Goal: Information Seeking & Learning: Find specific page/section

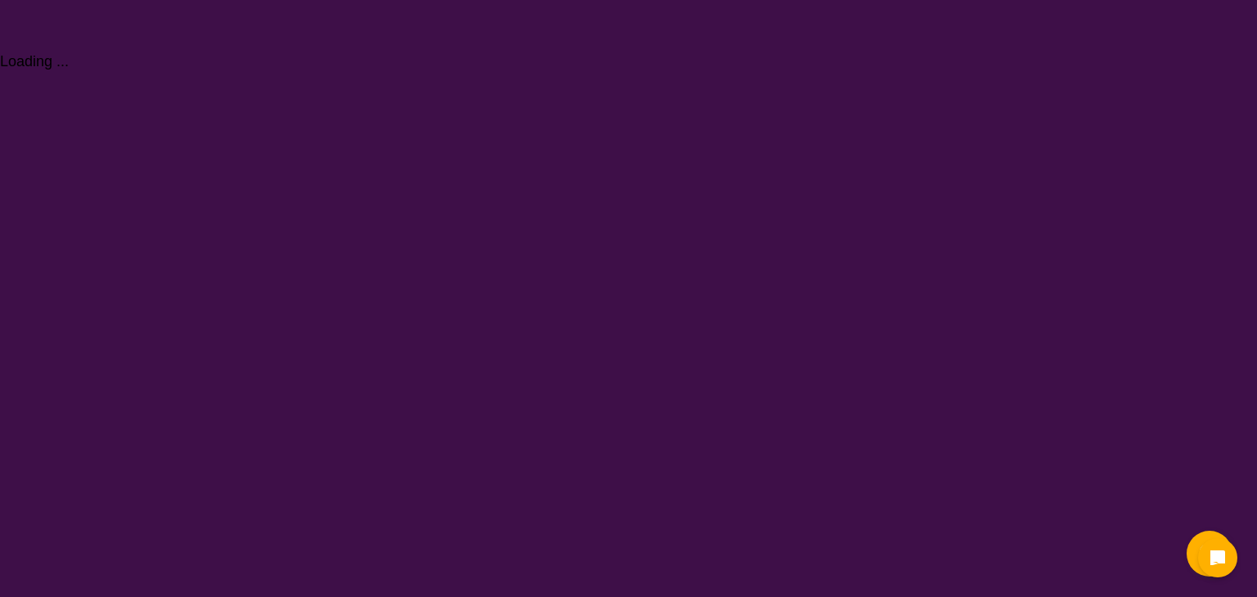
select select "Physiotherapy"
select select "NDIS"
select select "Physiotherapy"
select select "NDIS"
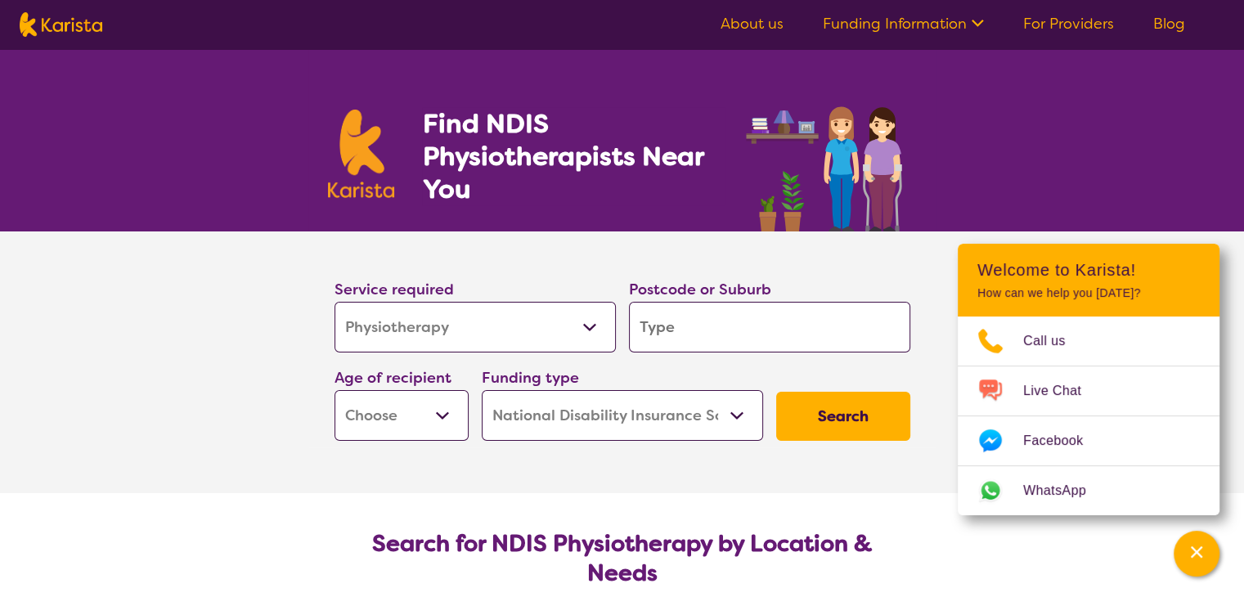
click at [661, 328] on input "search" at bounding box center [769, 327] width 281 height 51
type input "l"
type input "4"
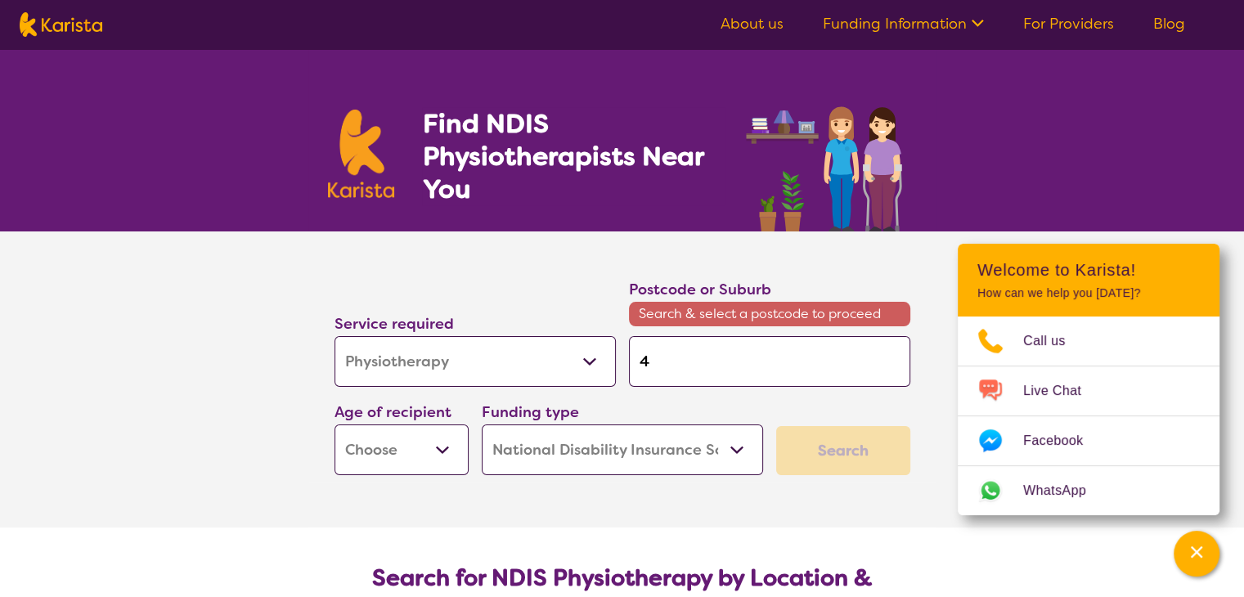
type input "43"
type input "431"
type input "4311"
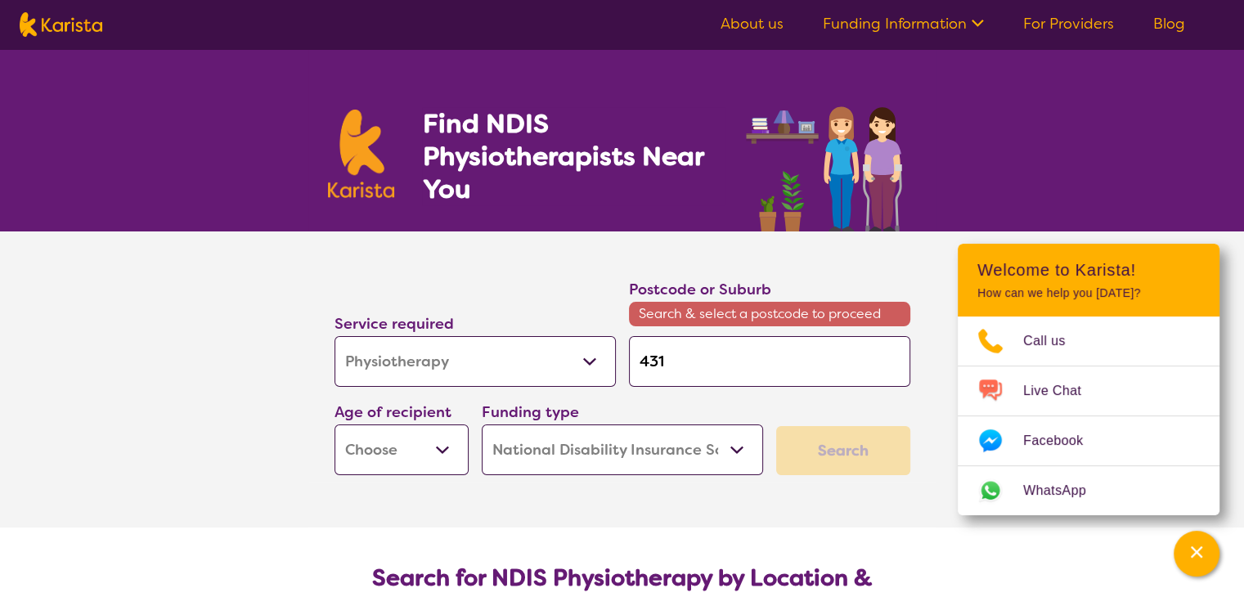
type input "4311"
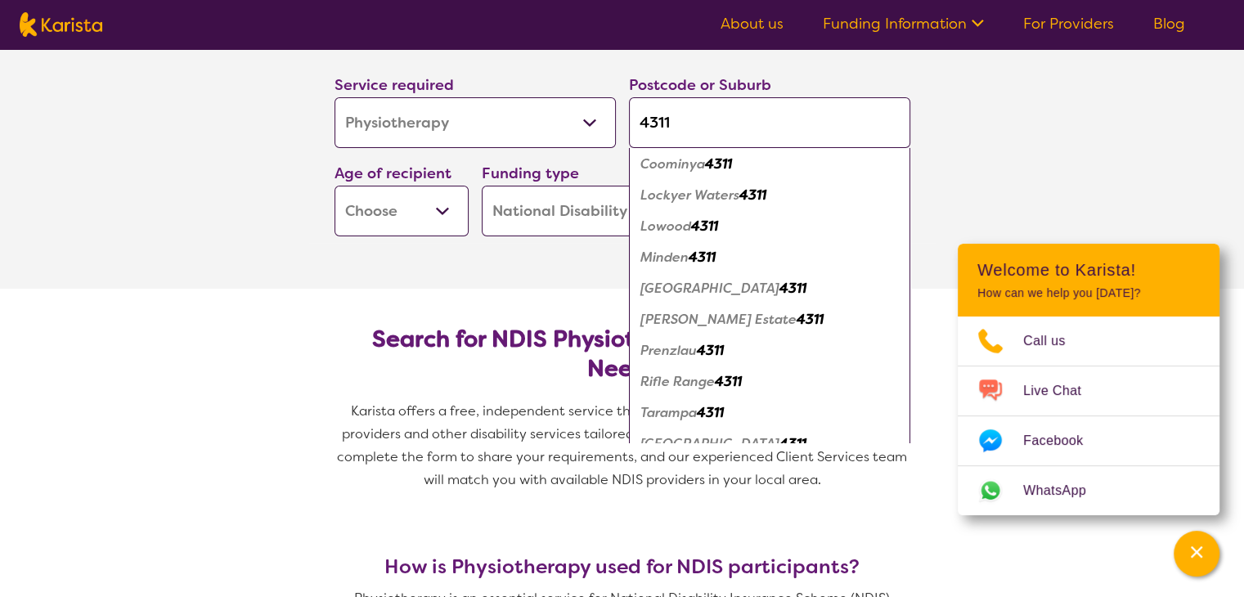
scroll to position [200, 0]
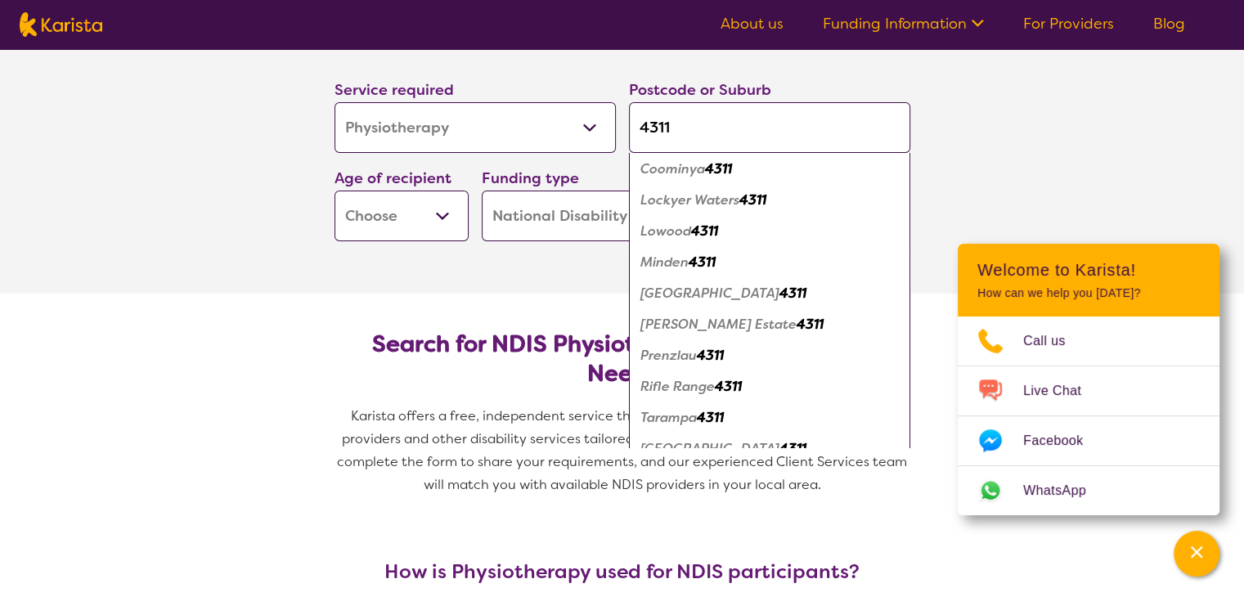
type input "431"
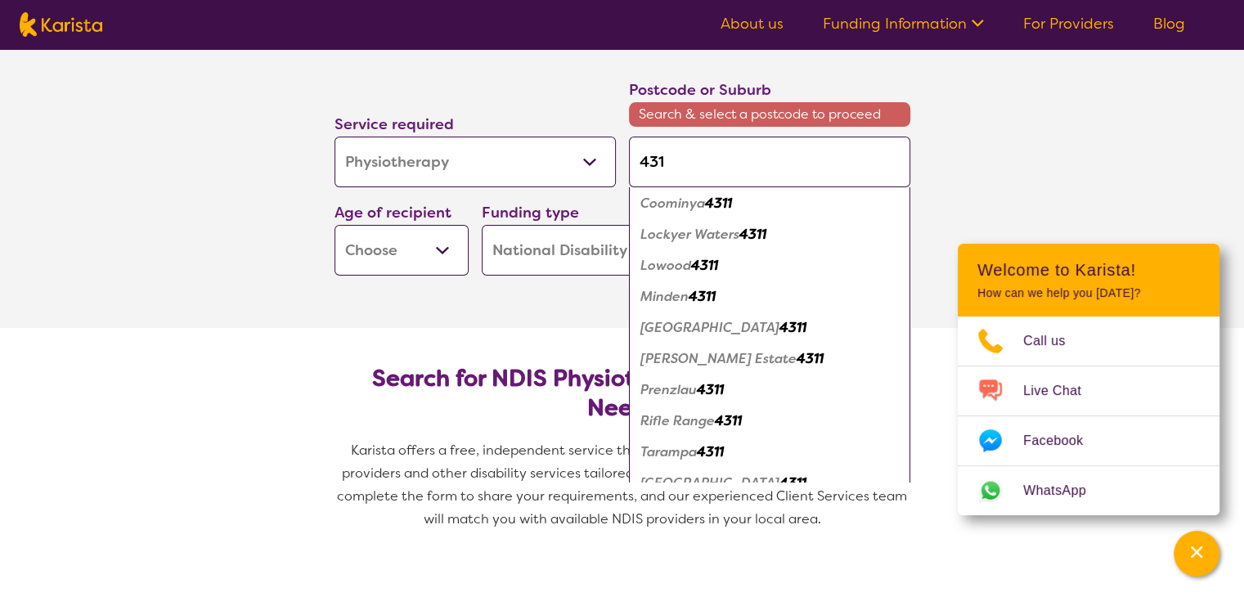
type input "43"
type input "434"
type input "4341"
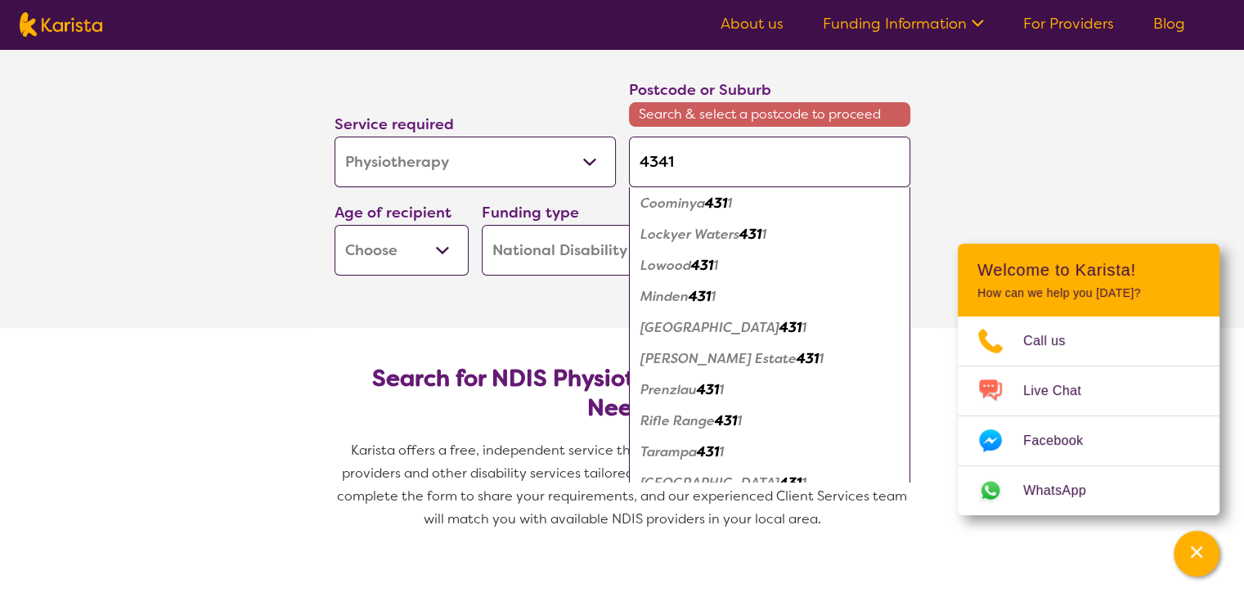
type input "4341"
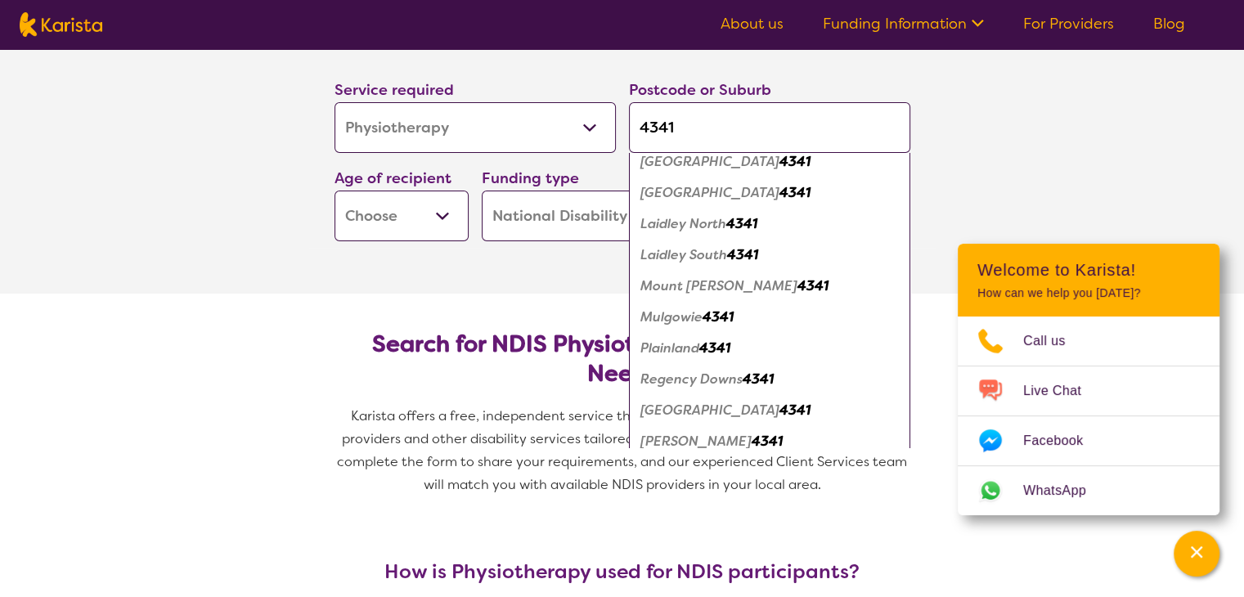
scroll to position [160, 0]
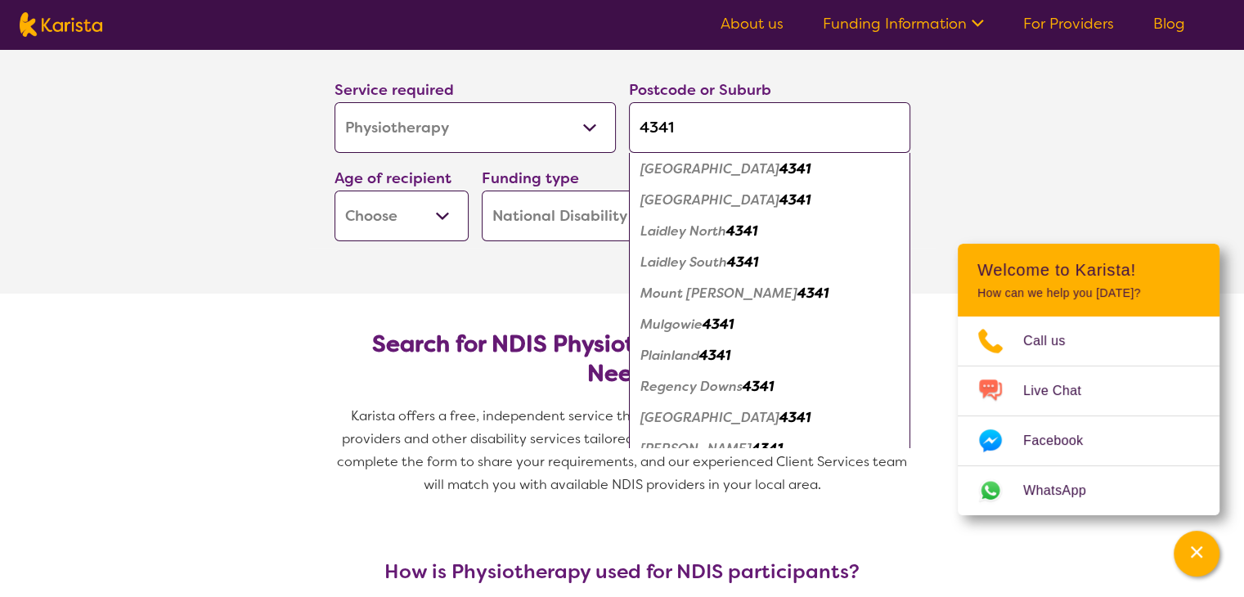
type input "4341"
click at [704, 243] on div "Laidley North 4341" at bounding box center [769, 231] width 265 height 31
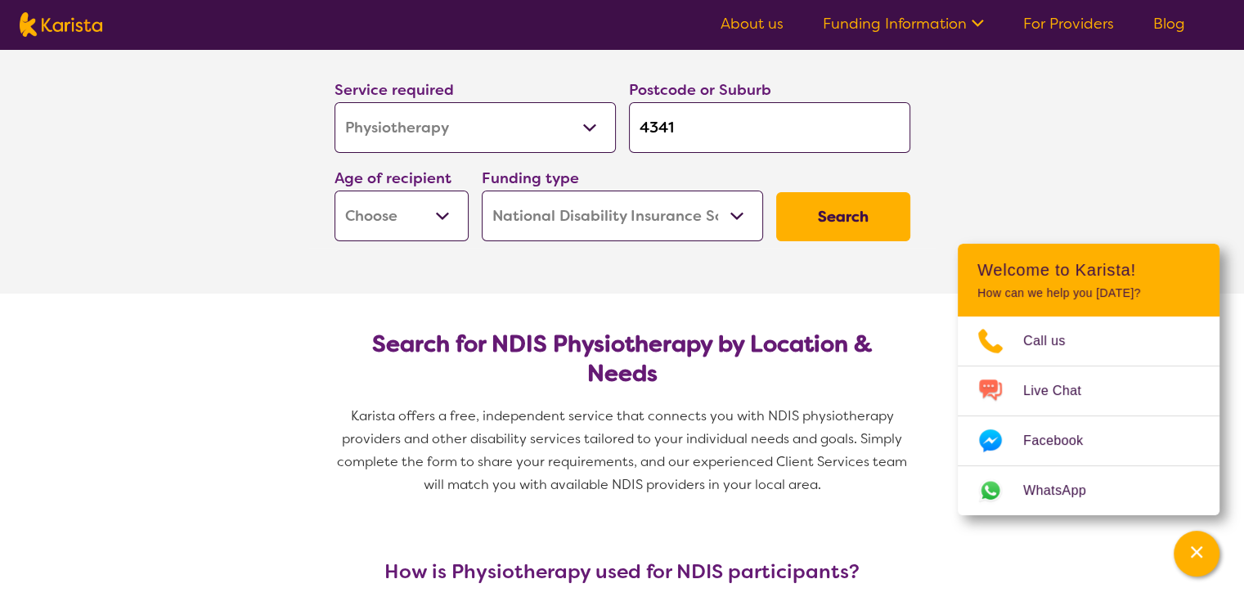
scroll to position [0, 0]
click at [381, 218] on select "Early Childhood - 0 to 9 Child - 10 to 11 Adolescent - 12 to 17 Adult - 18 to 6…" at bounding box center [402, 216] width 134 height 51
select select "AS"
click at [335, 191] on select "Early Childhood - 0 to 9 Child - 10 to 11 Adolescent - 12 to 17 Adult - 18 to 6…" at bounding box center [402, 216] width 134 height 51
select select "AS"
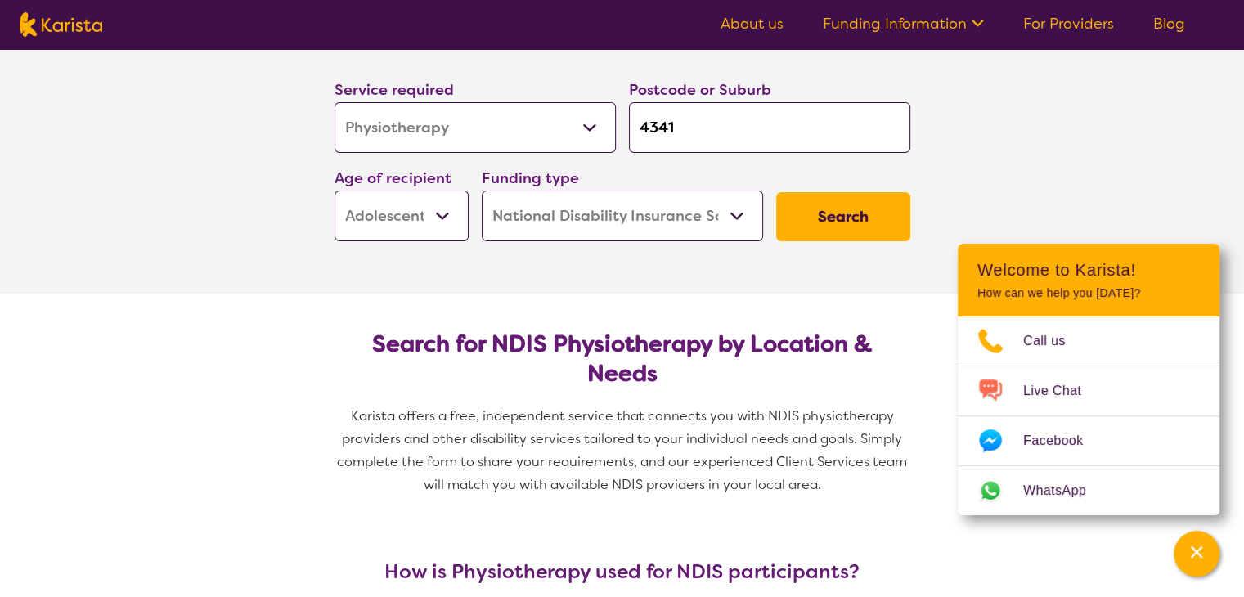
click at [597, 208] on select "Home Care Package (HCP) National Disability Insurance Scheme (NDIS) I don't know" at bounding box center [622, 216] width 281 height 51
click at [482, 191] on select "Home Care Package (HCP) National Disability Insurance Scheme (NDIS) I don't know" at bounding box center [622, 216] width 281 height 51
click at [874, 214] on button "Search" at bounding box center [843, 216] width 134 height 49
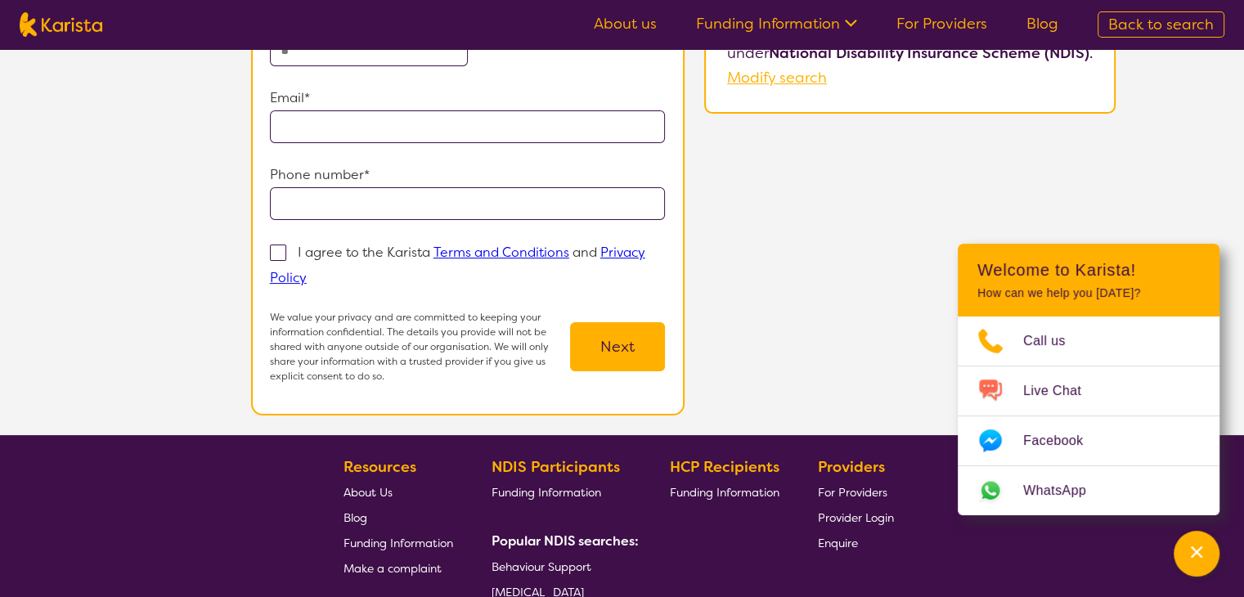
scroll to position [250, 0]
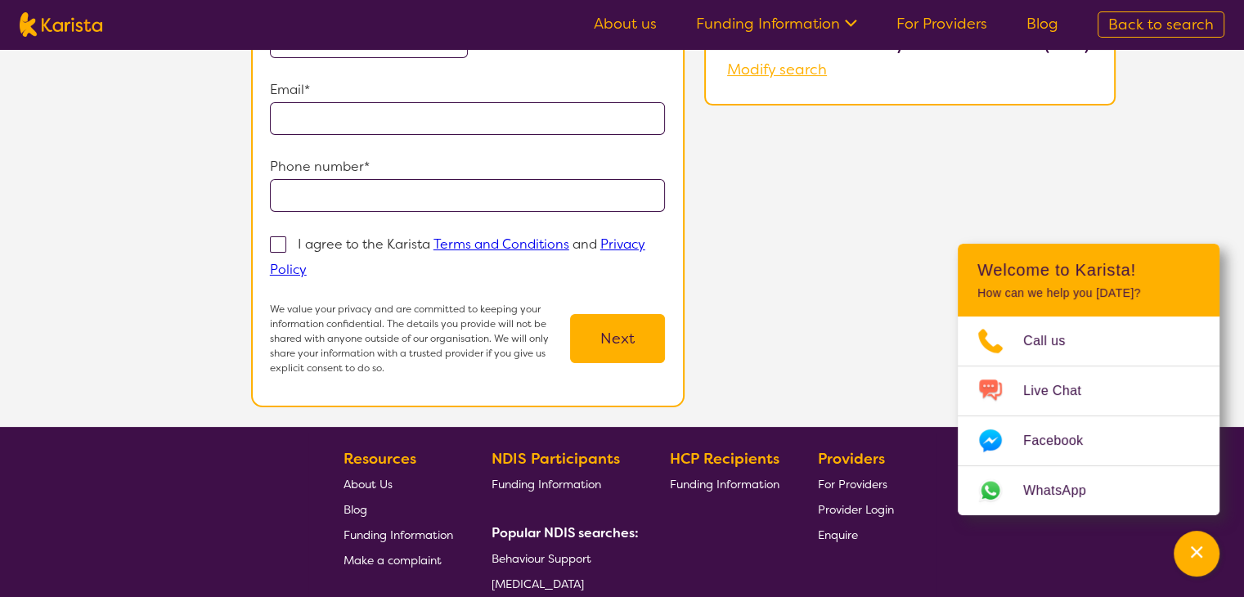
click at [915, 20] on link "For Providers" at bounding box center [942, 24] width 91 height 20
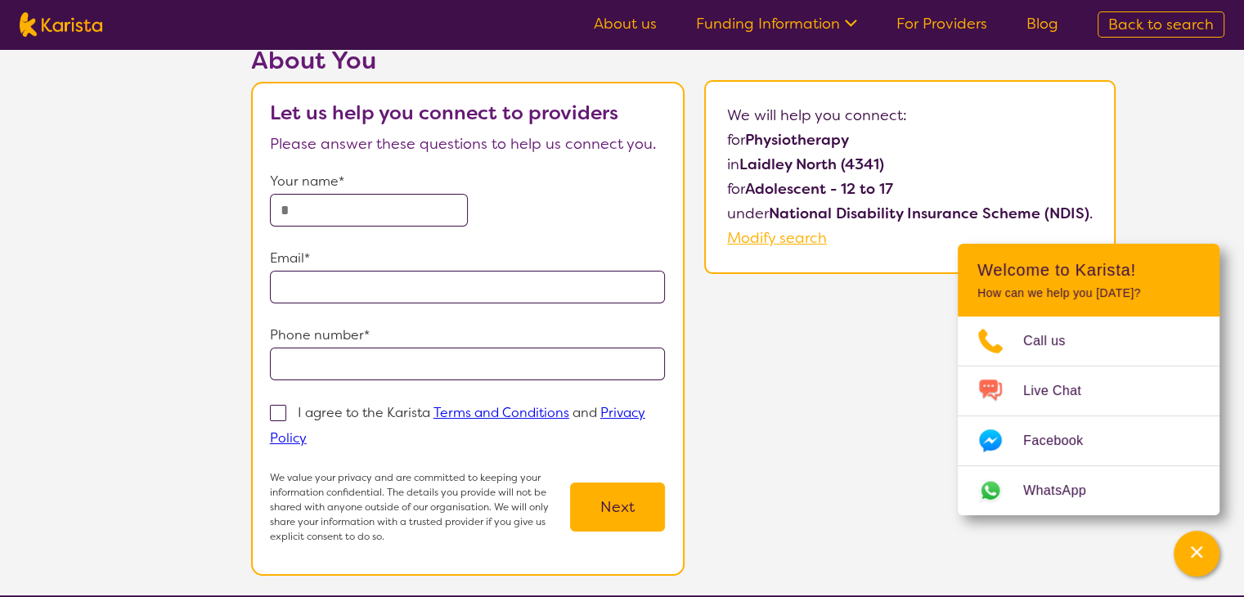
scroll to position [82, 0]
select select "Physiotherapy"
select select "AS"
select select "NDIS"
select select "Physiotherapy"
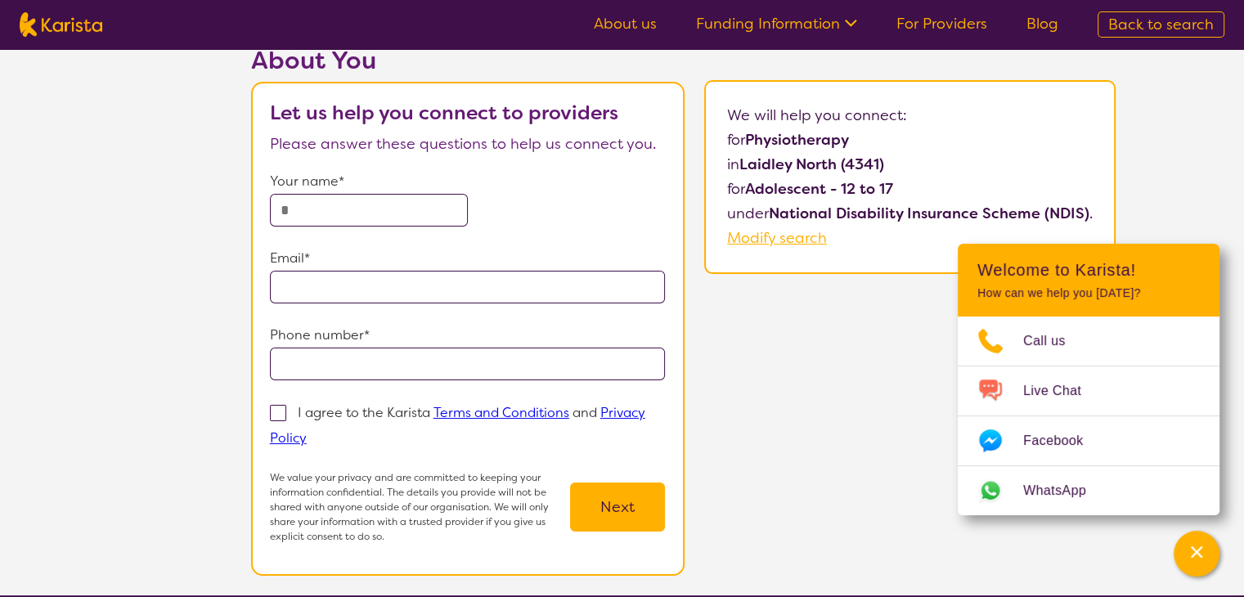
select select "AS"
select select "NDIS"
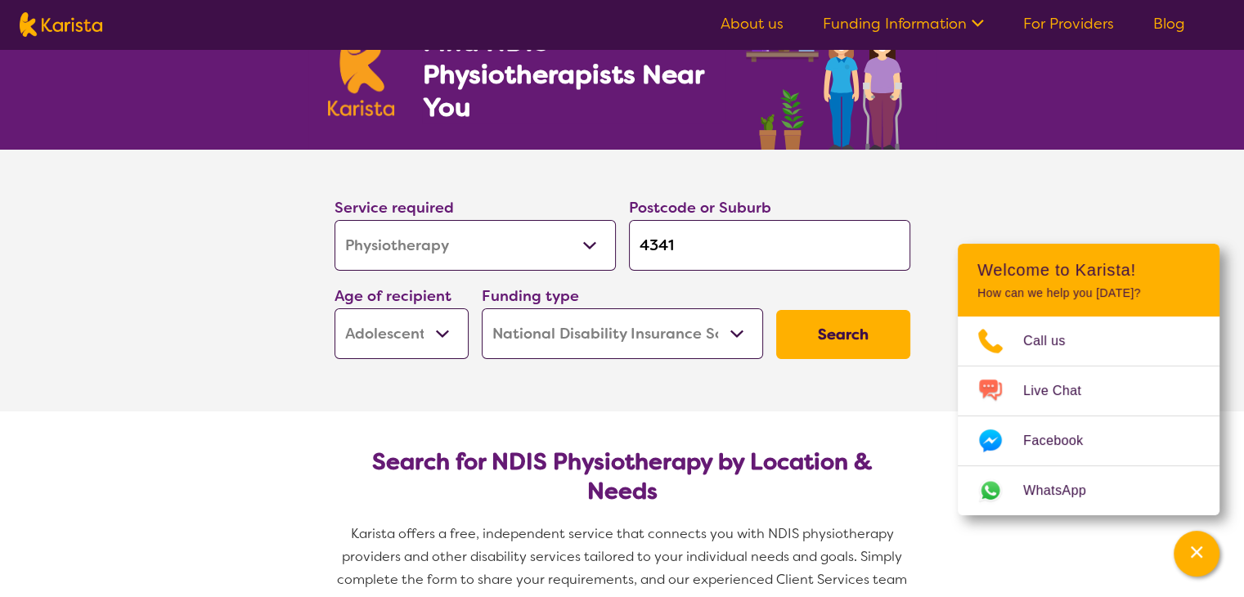
scroll to position [200, 0]
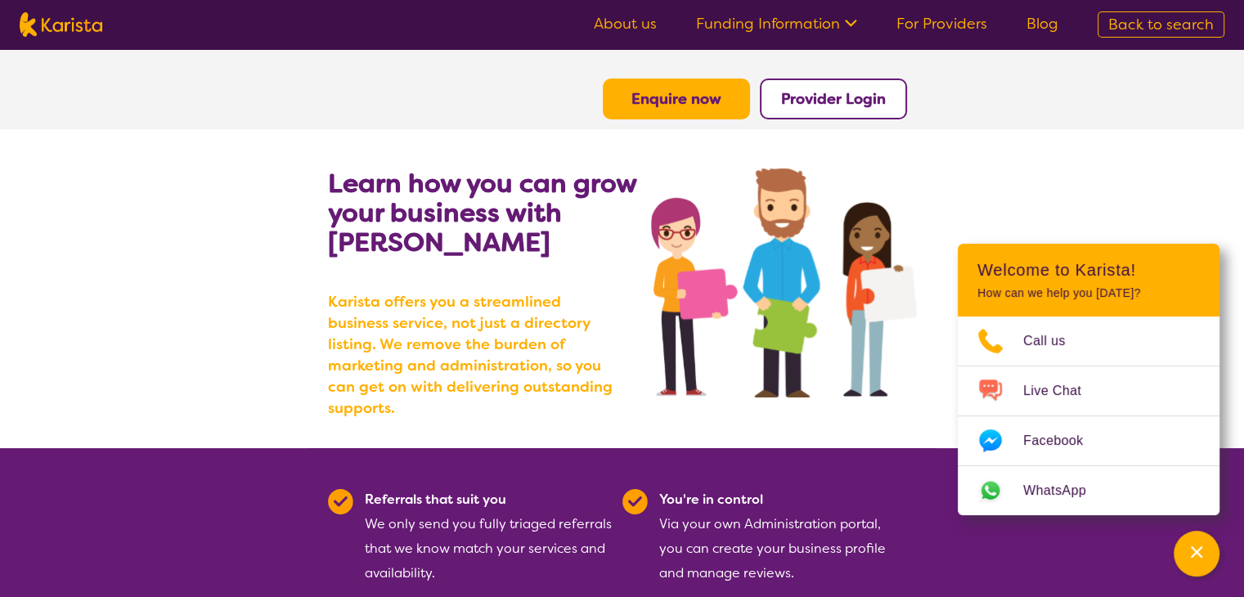
scroll to position [16, 0]
